Goal: Find specific fact: Find contact information

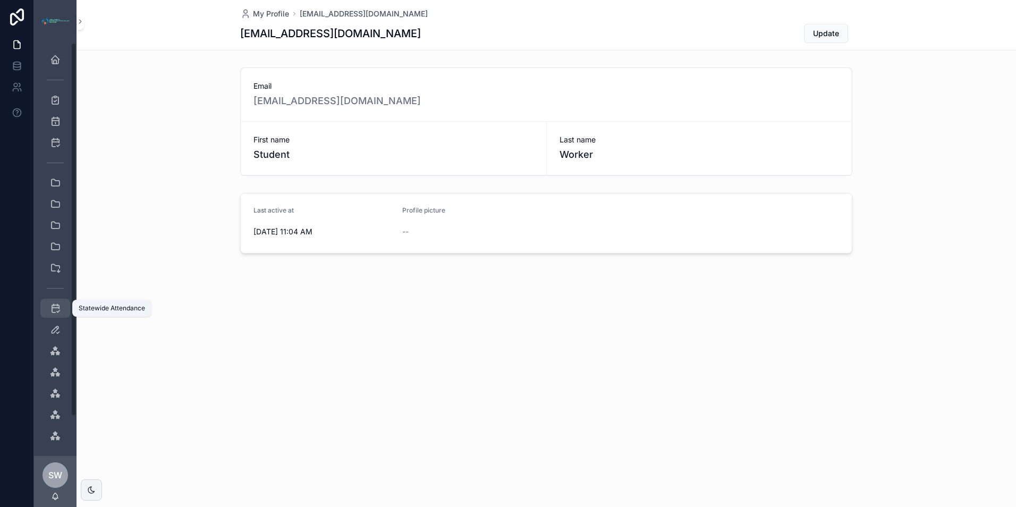
click at [55, 312] on icon "scrollable content" at bounding box center [55, 308] width 11 height 11
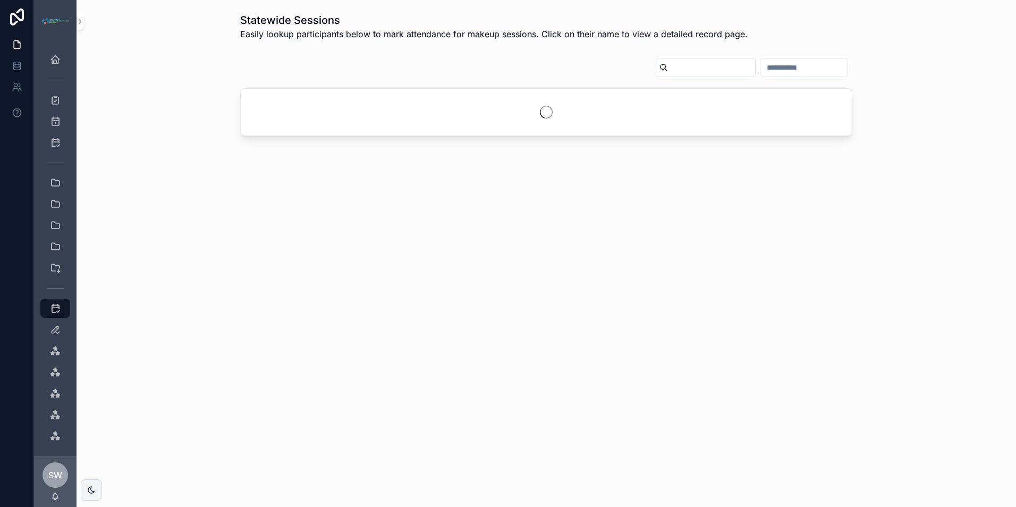
click at [761, 67] on input "scrollable content" at bounding box center [804, 67] width 87 height 15
type input "**********"
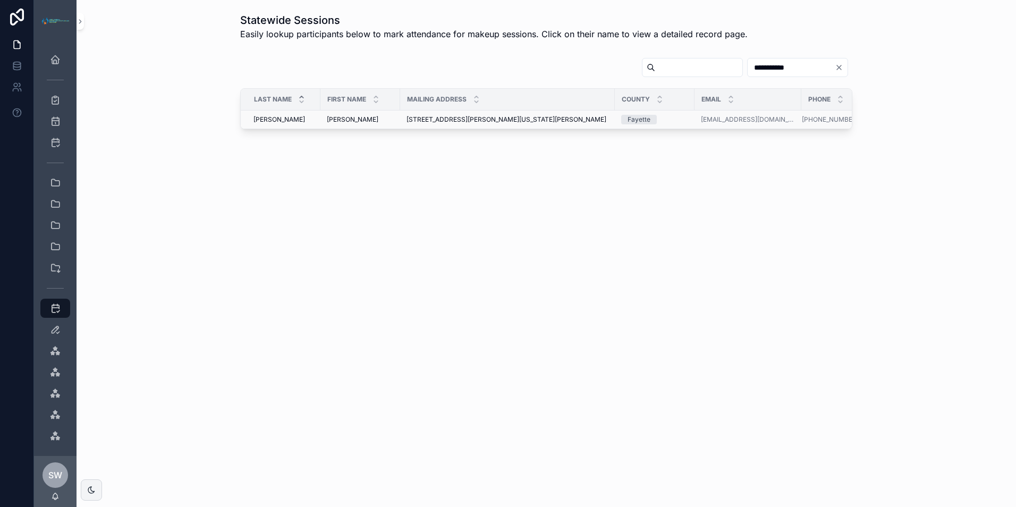
click at [368, 117] on div "[PERSON_NAME] [PERSON_NAME]" at bounding box center [360, 119] width 67 height 9
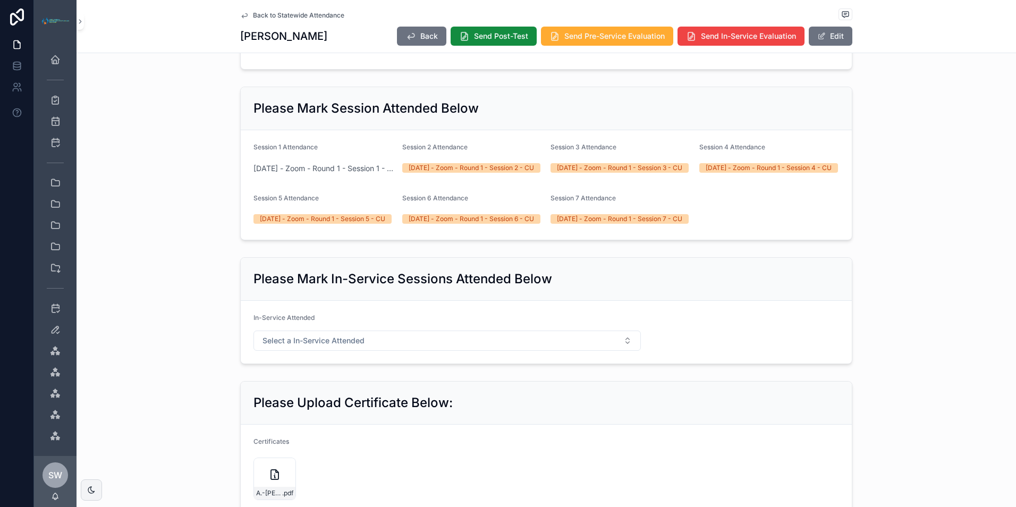
scroll to position [626, 0]
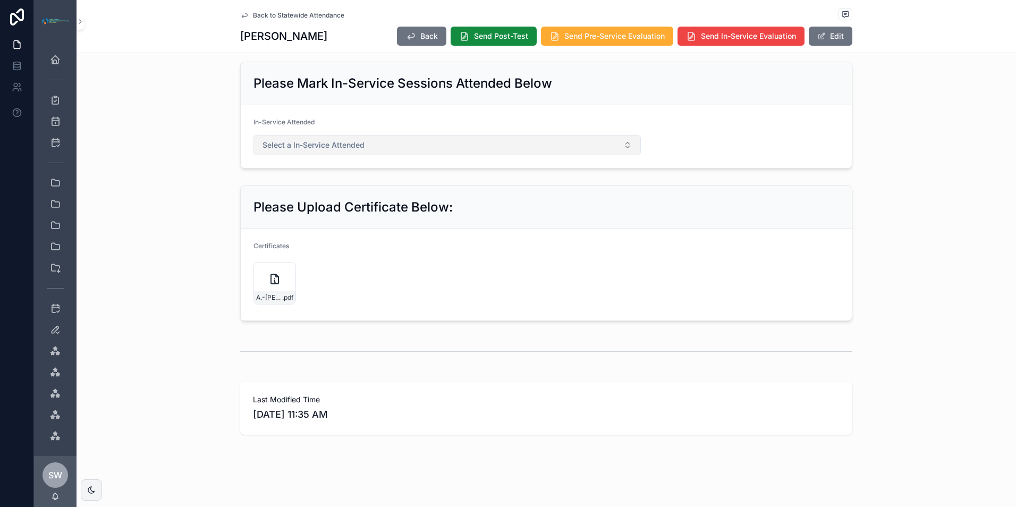
click at [424, 138] on button "Select a In-Service Attended" at bounding box center [447, 145] width 387 height 20
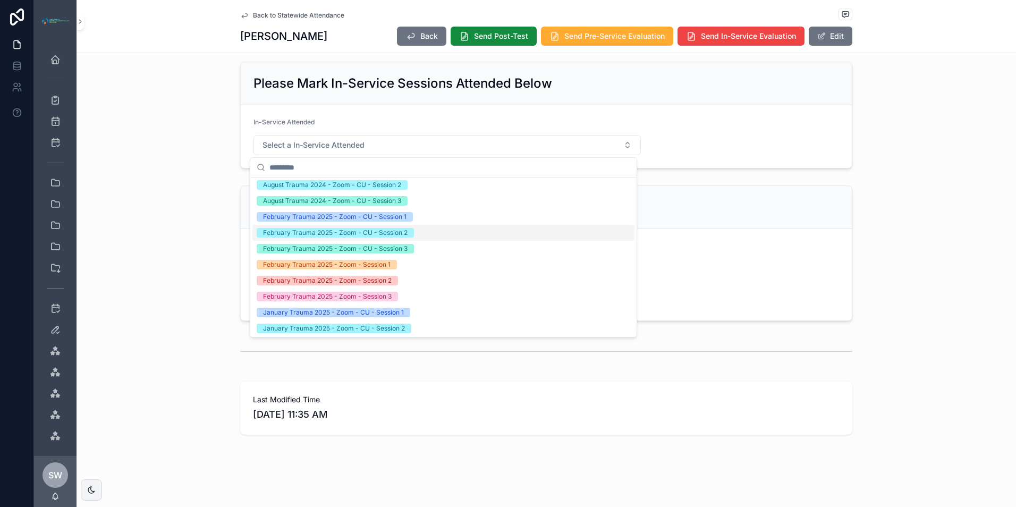
scroll to position [425, 0]
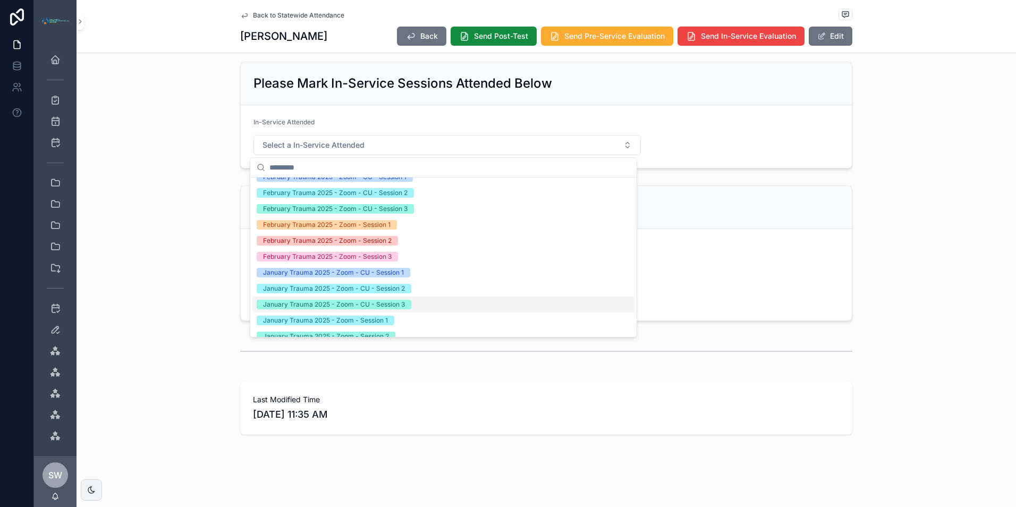
click at [784, 363] on div "scrollable content" at bounding box center [546, 351] width 612 height 27
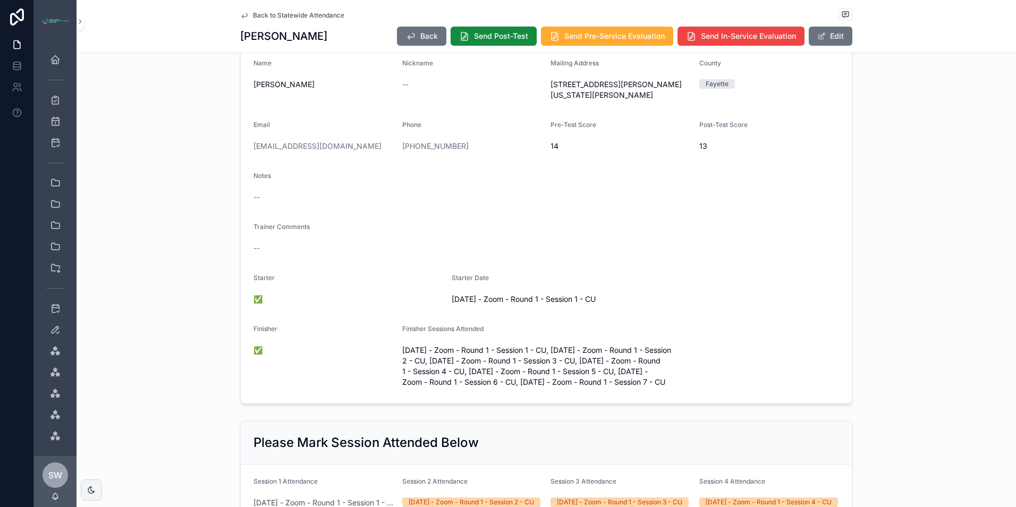
scroll to position [0, 0]
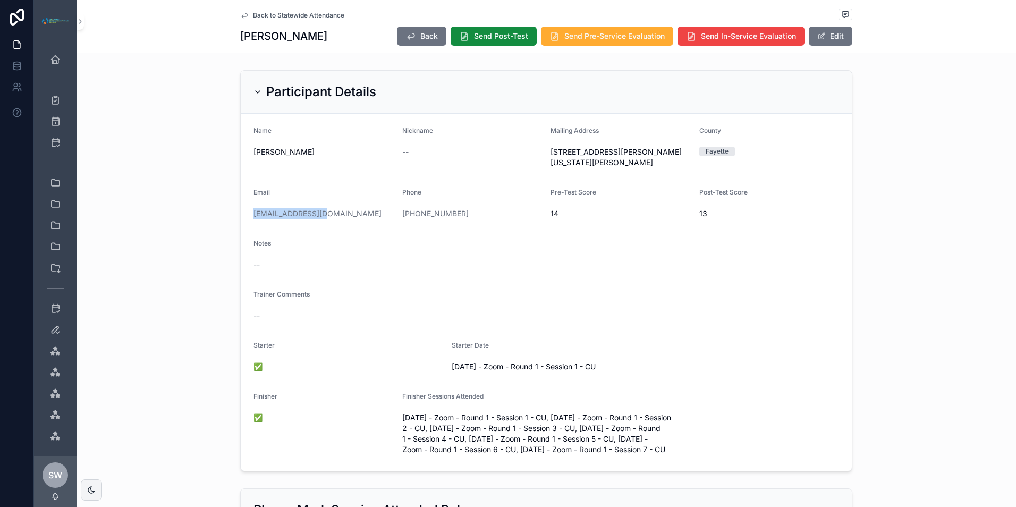
drag, startPoint x: 351, startPoint y: 213, endPoint x: 220, endPoint y: 216, distance: 131.3
click at [220, 216] on div "Participant Details Name [PERSON_NAME] Nickname -- Mailing Address [STREET_ADDR…" at bounding box center [547, 271] width 940 height 410
copy link "[EMAIL_ADDRESS][DOMAIN_NAME]"
drag, startPoint x: 483, startPoint y: 216, endPoint x: 424, endPoint y: 216, distance: 59.0
click at [424, 216] on div "[PHONE_NUMBER]" at bounding box center [472, 213] width 140 height 11
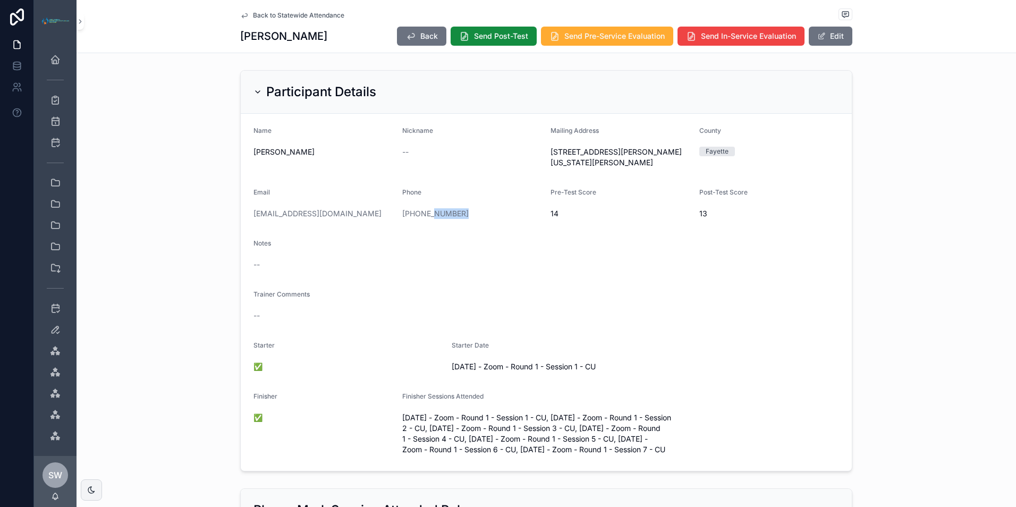
click at [482, 214] on div "[PHONE_NUMBER]" at bounding box center [472, 213] width 140 height 11
drag, startPoint x: 483, startPoint y: 214, endPoint x: 359, endPoint y: 214, distance: 123.3
click at [359, 214] on form "Name [PERSON_NAME] Nickname -- Mailing Address [STREET_ADDRESS][PERSON_NAME][US…" at bounding box center [546, 292] width 611 height 357
drag, startPoint x: 530, startPoint y: 152, endPoint x: 613, endPoint y: 150, distance: 82.9
click at [613, 150] on form "Name [PERSON_NAME] Nickname -- Mailing Address [STREET_ADDRESS][PERSON_NAME][US…" at bounding box center [546, 292] width 611 height 357
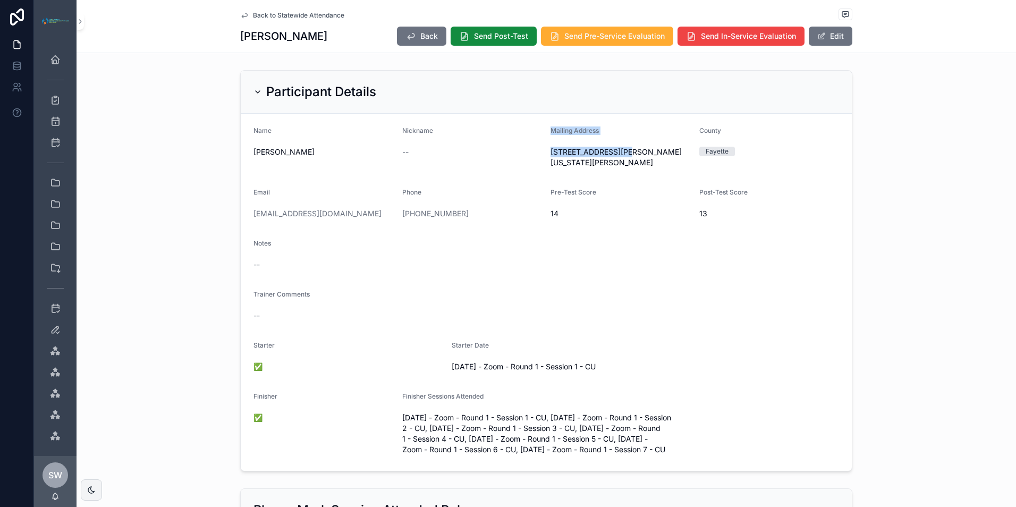
copy form "Mailing Address [STREET_ADDRESS]"
drag, startPoint x: 642, startPoint y: 151, endPoint x: 618, endPoint y: 153, distance: 24.0
click at [618, 153] on span "[STREET_ADDRESS][PERSON_NAME][US_STATE][PERSON_NAME]" at bounding box center [621, 157] width 140 height 21
copy span "[PERSON_NAME]"
click at [613, 167] on span "[STREET_ADDRESS][PERSON_NAME][US_STATE][PERSON_NAME]" at bounding box center [621, 157] width 140 height 21
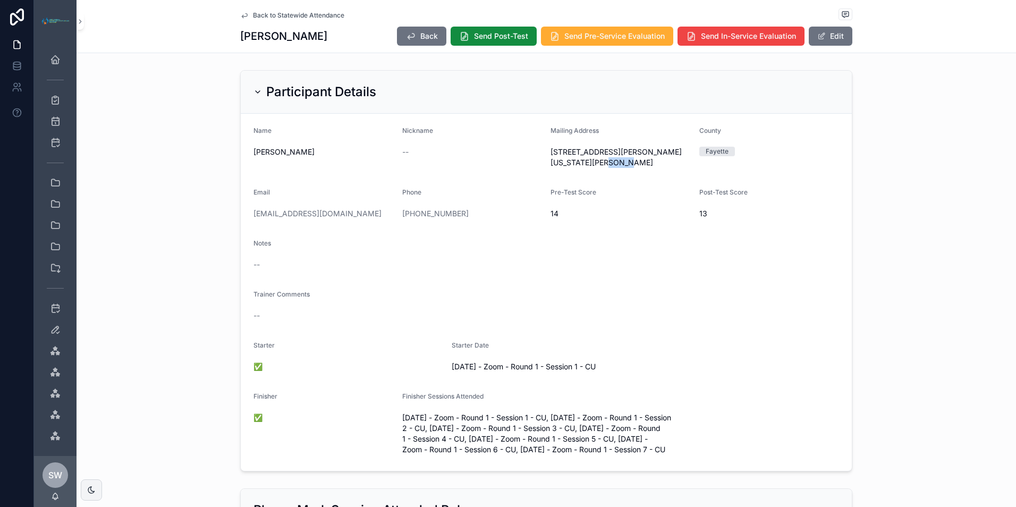
drag, startPoint x: 603, startPoint y: 163, endPoint x: 594, endPoint y: 163, distance: 9.0
click at [594, 163] on span "[STREET_ADDRESS][PERSON_NAME][US_STATE][PERSON_NAME]" at bounding box center [621, 157] width 140 height 21
copy span "25812"
drag, startPoint x: 340, startPoint y: 208, endPoint x: 247, endPoint y: 210, distance: 93.0
click at [247, 210] on form "Name [PERSON_NAME] Nickname -- Mailing Address [STREET_ADDRESS][PERSON_NAME][US…" at bounding box center [546, 292] width 611 height 357
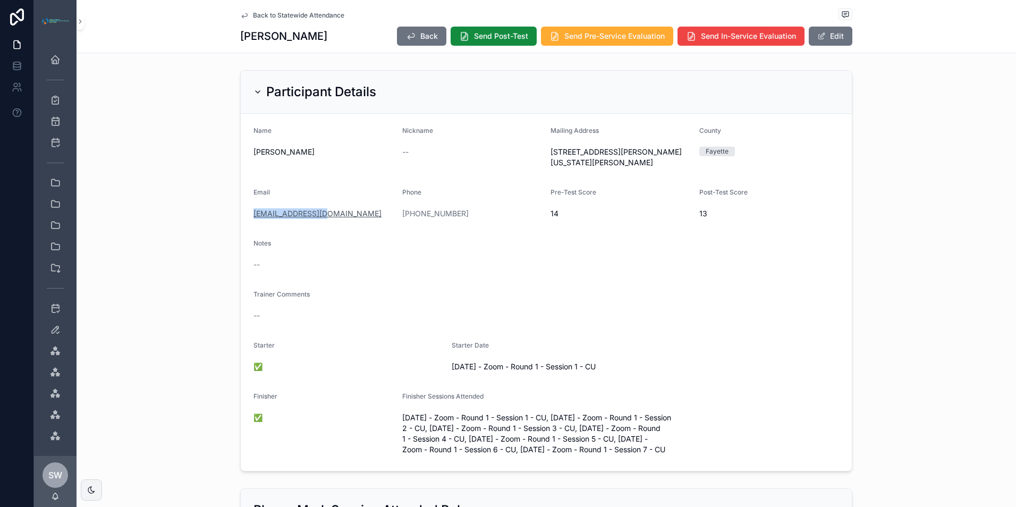
copy link "[EMAIL_ADDRESS][DOMAIN_NAME]"
drag, startPoint x: 477, startPoint y: 213, endPoint x: 391, endPoint y: 221, distance: 86.5
click at [391, 221] on form "Name [PERSON_NAME] Nickname -- Mailing Address [STREET_ADDRESS][PERSON_NAME][US…" at bounding box center [546, 292] width 611 height 357
copy form "Phone [PHONE_NUMBER]"
drag, startPoint x: 534, startPoint y: 149, endPoint x: 613, endPoint y: 154, distance: 79.9
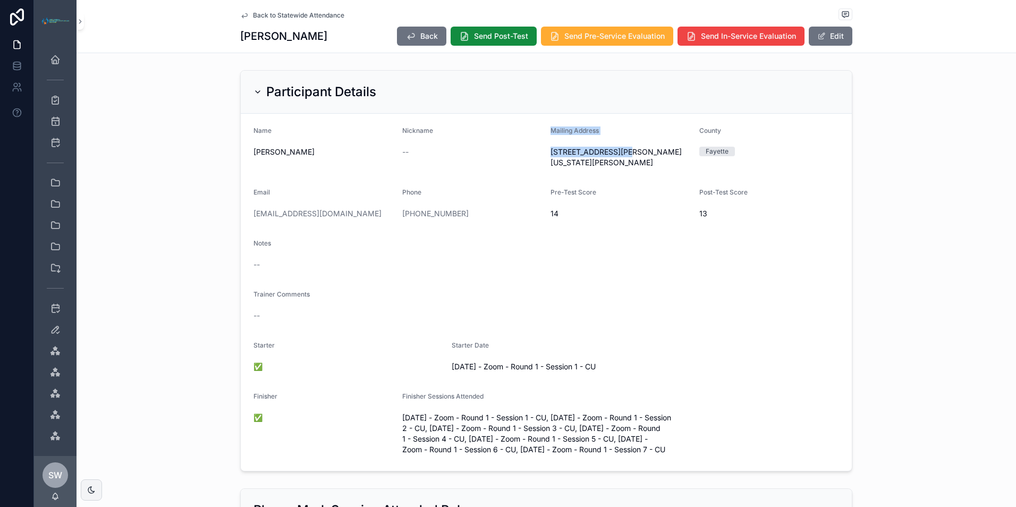
click at [613, 154] on form "Name [PERSON_NAME] Nickname -- Mailing Address [STREET_ADDRESS][PERSON_NAME][US…" at bounding box center [546, 292] width 611 height 357
copy form "Mailing Address [STREET_ADDRESS]"
click at [594, 145] on div "[STREET_ADDRESS][PERSON_NAME][US_STATE][PERSON_NAME]" at bounding box center [621, 158] width 140 height 28
drag, startPoint x: 618, startPoint y: 152, endPoint x: 642, endPoint y: 153, distance: 23.9
click at [642, 153] on span "[STREET_ADDRESS][PERSON_NAME][US_STATE][PERSON_NAME]" at bounding box center [621, 157] width 140 height 21
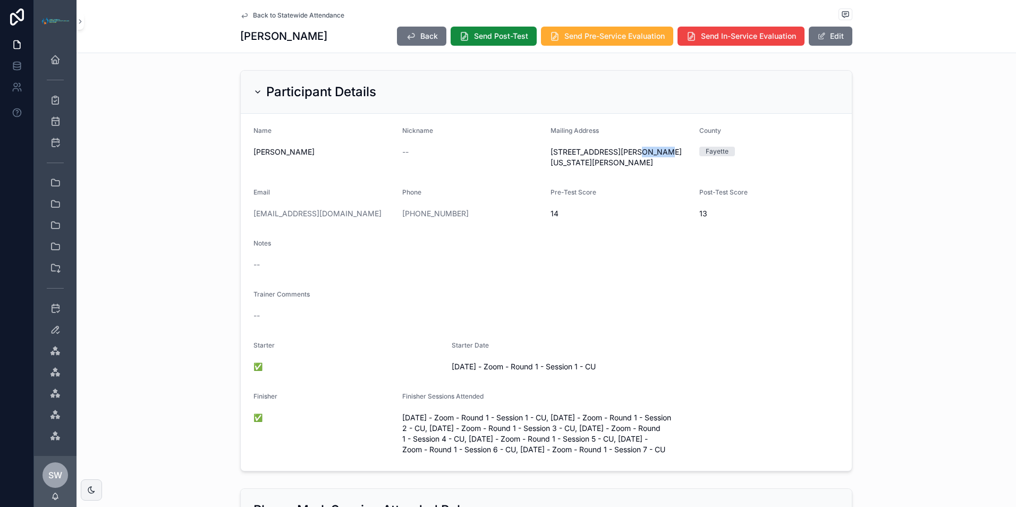
copy span "[PERSON_NAME]"
drag, startPoint x: 357, startPoint y: 211, endPoint x: 231, endPoint y: 218, distance: 125.6
click at [231, 218] on div "Participant Details Name [PERSON_NAME] Nickname -- Mailing Address [STREET_ADDR…" at bounding box center [547, 271] width 940 height 410
copy link "[EMAIL_ADDRESS][DOMAIN_NAME]"
drag, startPoint x: 468, startPoint y: 205, endPoint x: 413, endPoint y: 221, distance: 56.9
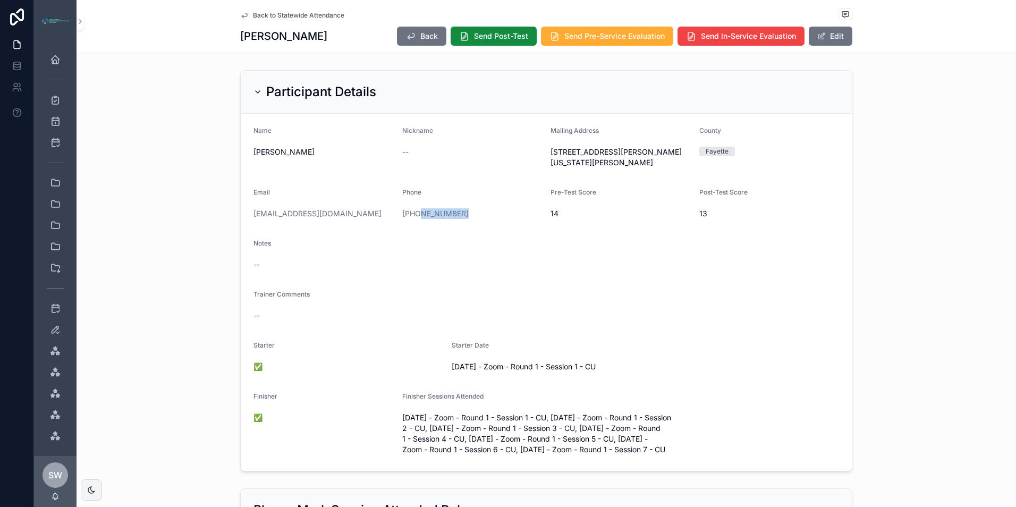
click at [413, 221] on div "[PHONE_NUMBER]" at bounding box center [472, 213] width 140 height 17
drag, startPoint x: 413, startPoint y: 221, endPoint x: 395, endPoint y: 217, distance: 18.5
click at [396, 217] on form "Name [PERSON_NAME] Nickname -- Mailing Address [STREET_ADDRESS][PERSON_NAME][US…" at bounding box center [546, 292] width 611 height 357
drag, startPoint x: 393, startPoint y: 215, endPoint x: 467, endPoint y: 208, distance: 73.7
click at [467, 208] on form "Name [PERSON_NAME] Nickname -- Mailing Address [STREET_ADDRESS][PERSON_NAME][US…" at bounding box center [546, 292] width 611 height 357
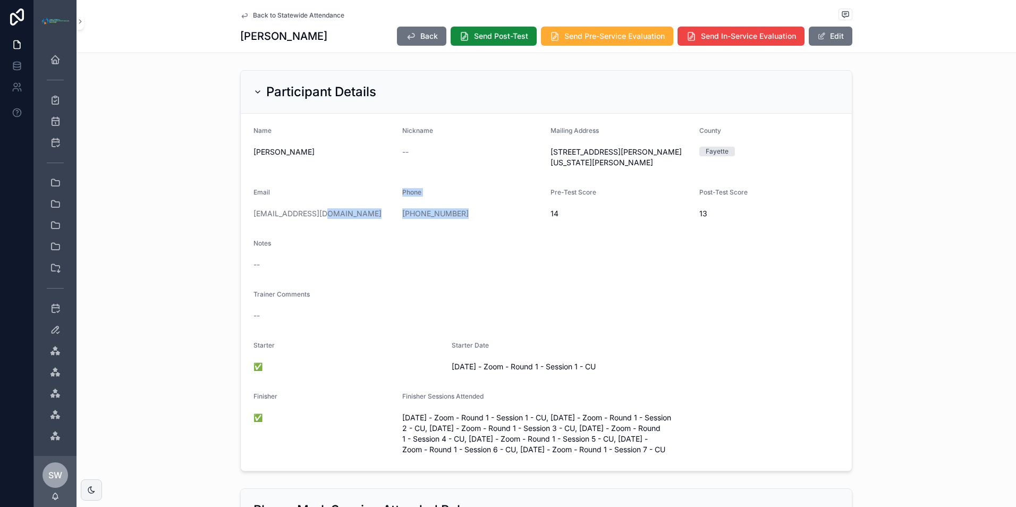
copy form "Phone [PHONE_NUMBER]"
click at [556, 145] on div "[STREET_ADDRESS][PERSON_NAME][US_STATE][PERSON_NAME]" at bounding box center [621, 158] width 140 height 28
drag, startPoint x: 547, startPoint y: 153, endPoint x: 613, endPoint y: 155, distance: 65.4
click at [613, 155] on span "[STREET_ADDRESS][PERSON_NAME][US_STATE][PERSON_NAME]" at bounding box center [621, 157] width 140 height 21
drag, startPoint x: 618, startPoint y: 153, endPoint x: 642, endPoint y: 155, distance: 24.5
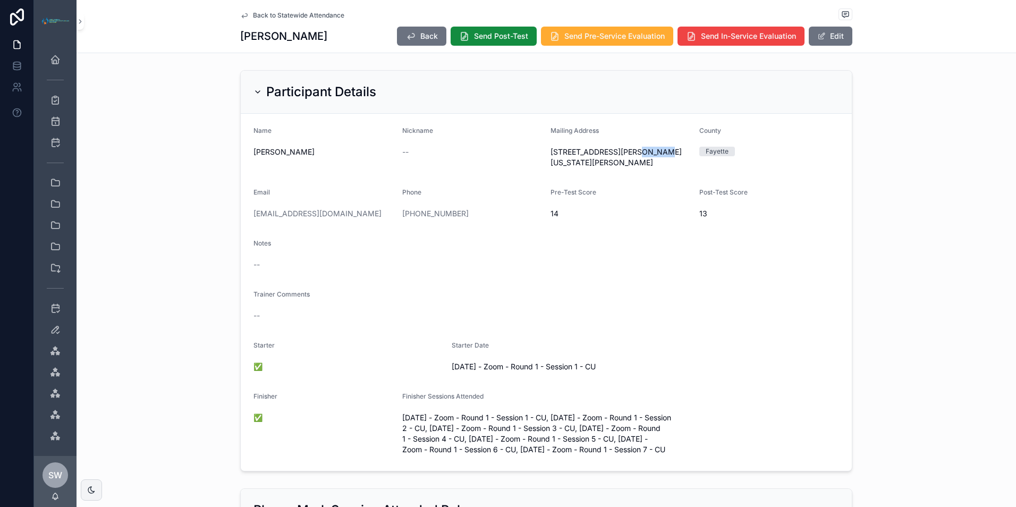
click at [642, 155] on span "[STREET_ADDRESS][PERSON_NAME][US_STATE][PERSON_NAME]" at bounding box center [621, 157] width 140 height 21
click at [618, 165] on span "[STREET_ADDRESS][PERSON_NAME][US_STATE][PERSON_NAME]" at bounding box center [621, 157] width 140 height 21
drag, startPoint x: 618, startPoint y: 165, endPoint x: 596, endPoint y: 167, distance: 22.4
click at [596, 167] on span "[STREET_ADDRESS][PERSON_NAME][US_STATE][PERSON_NAME]" at bounding box center [621, 157] width 140 height 21
